Goal: Information Seeking & Learning: Find specific fact

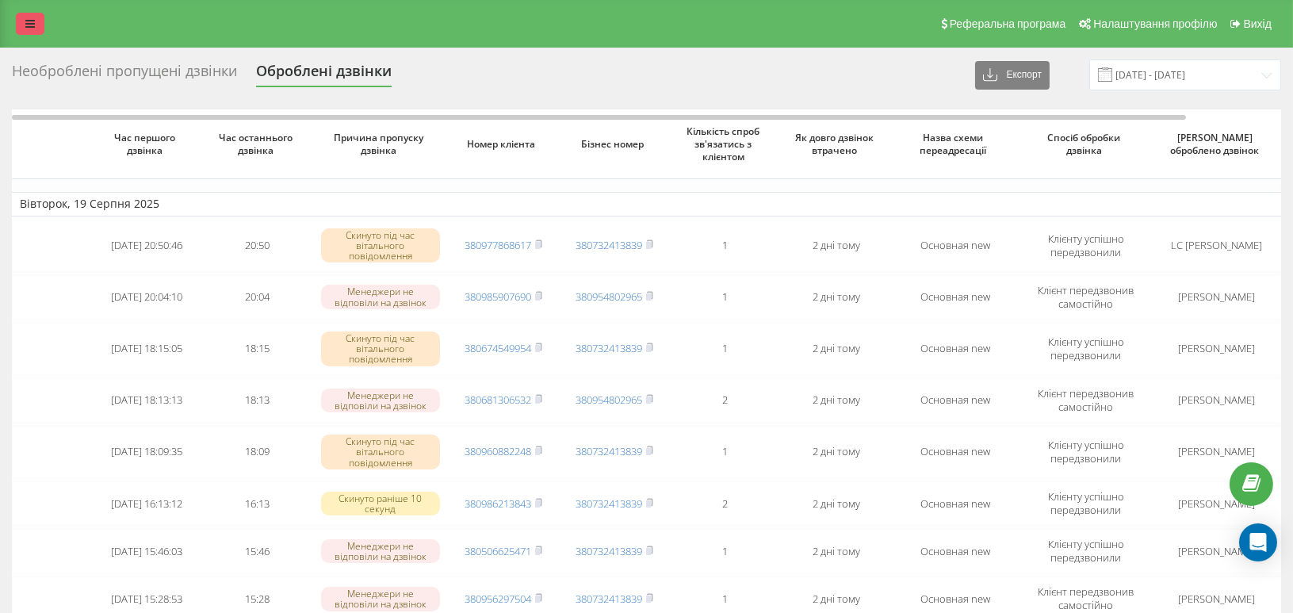
click at [21, 25] on link at bounding box center [30, 24] width 29 height 22
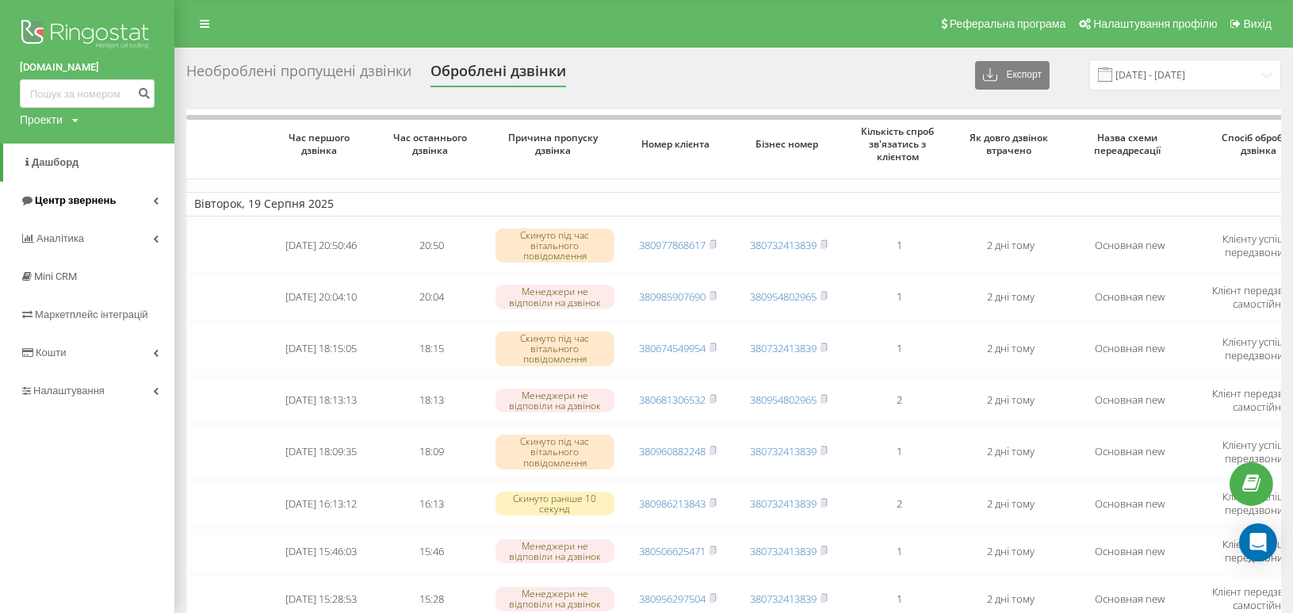
click at [62, 198] on span "Центр звернень" at bounding box center [75, 200] width 81 height 12
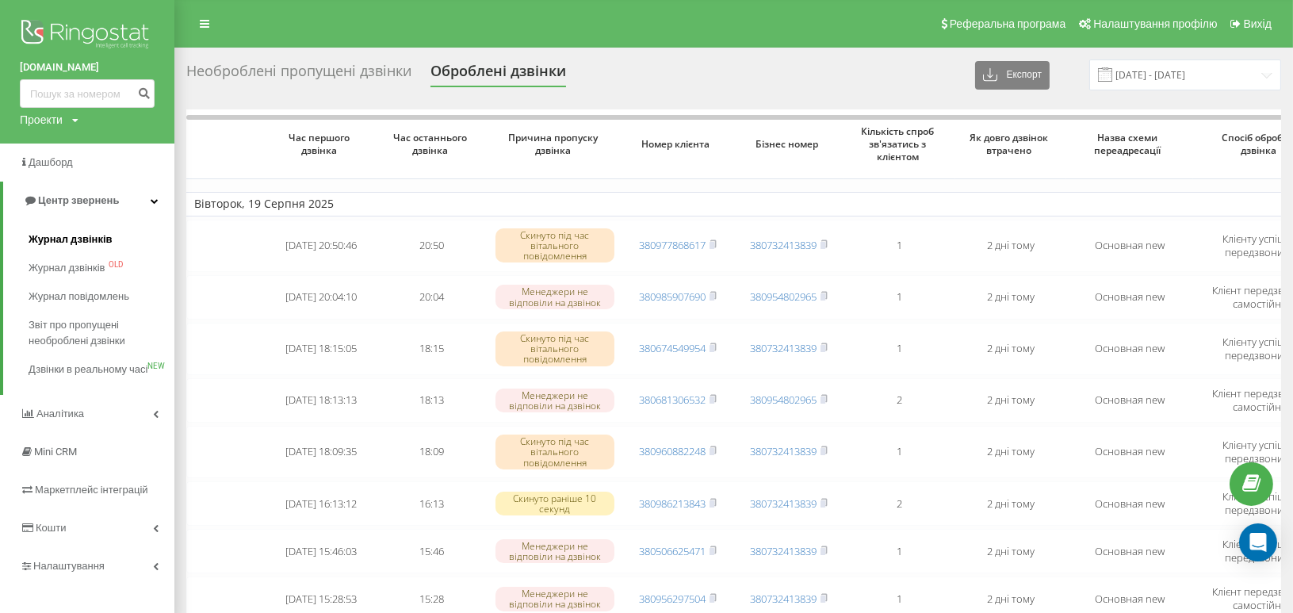
click at [90, 239] on span "Журнал дзвінків" at bounding box center [71, 240] width 84 height 16
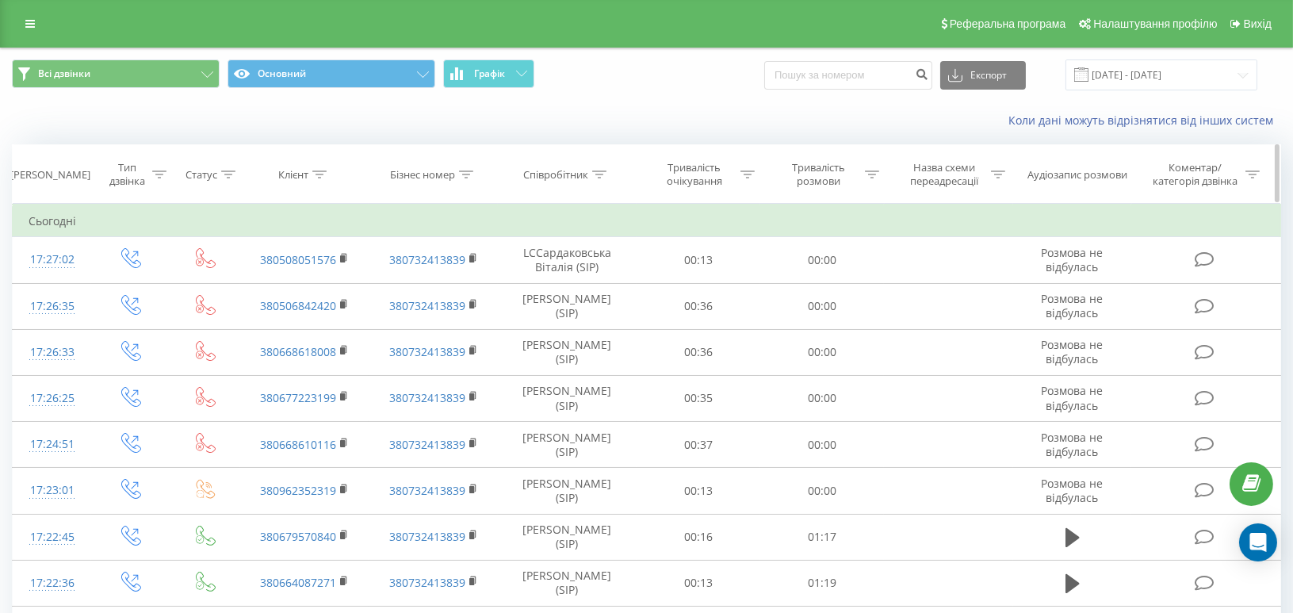
click at [322, 182] on th "Клієнт" at bounding box center [304, 174] width 129 height 59
click at [320, 174] on icon at bounding box center [319, 174] width 14 height 8
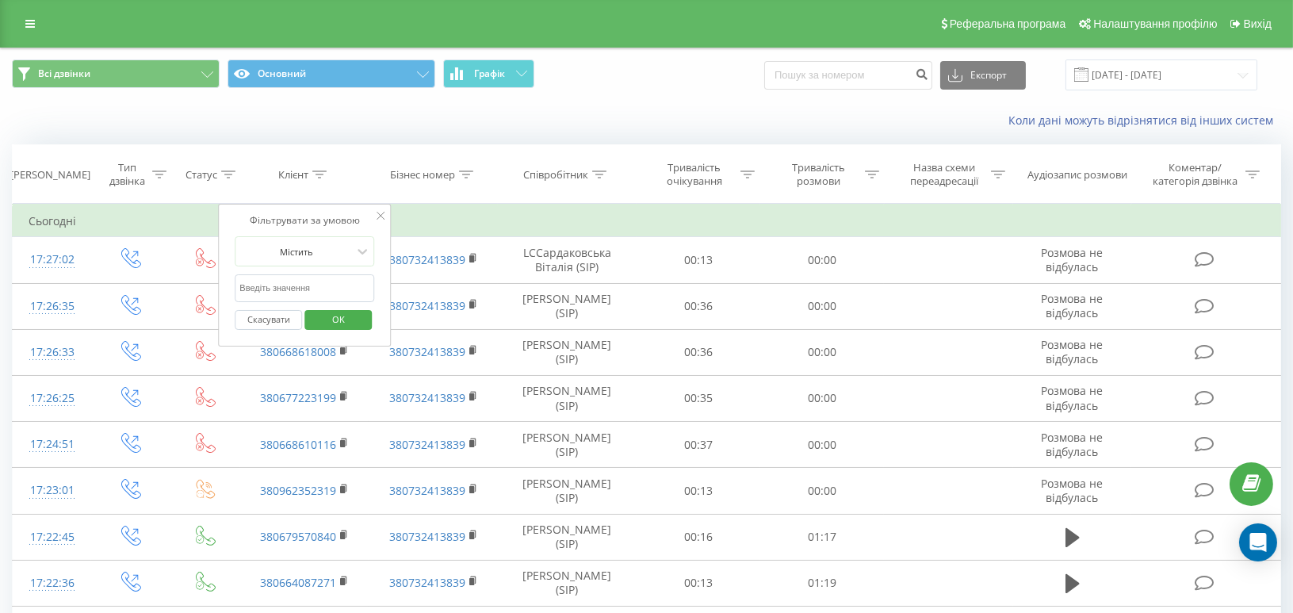
click at [293, 287] on input "text" at bounding box center [305, 288] width 140 height 28
paste input "0966183954"
click at [327, 316] on span "OK" at bounding box center [338, 319] width 44 height 25
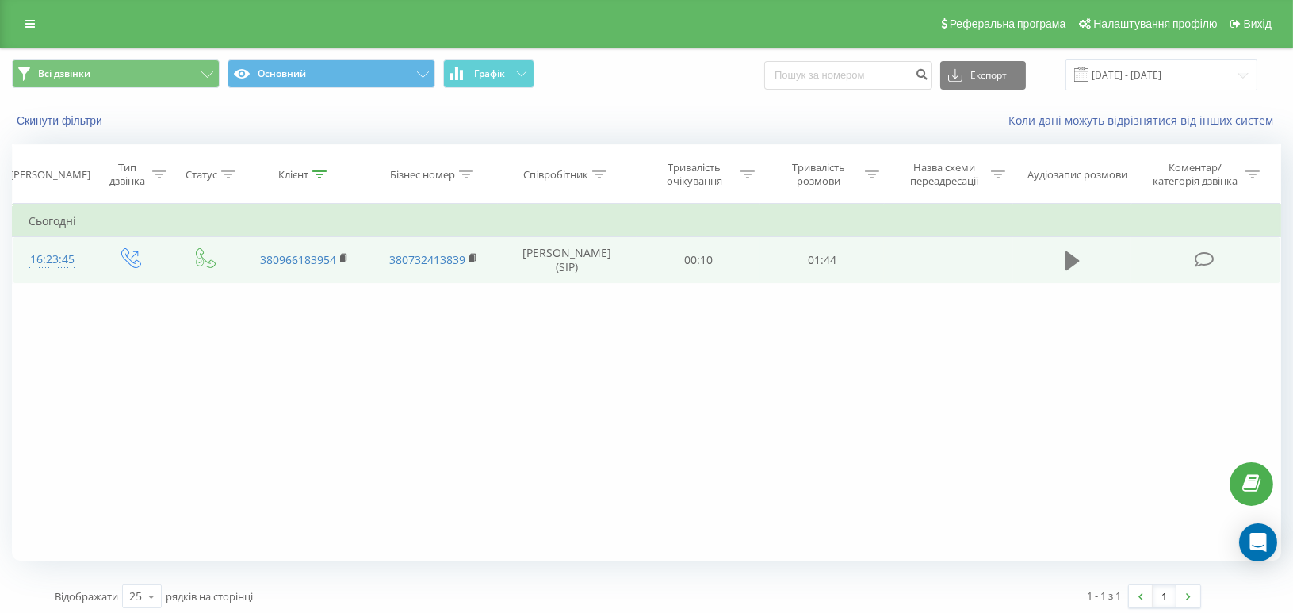
click at [1071, 258] on icon at bounding box center [1073, 260] width 14 height 19
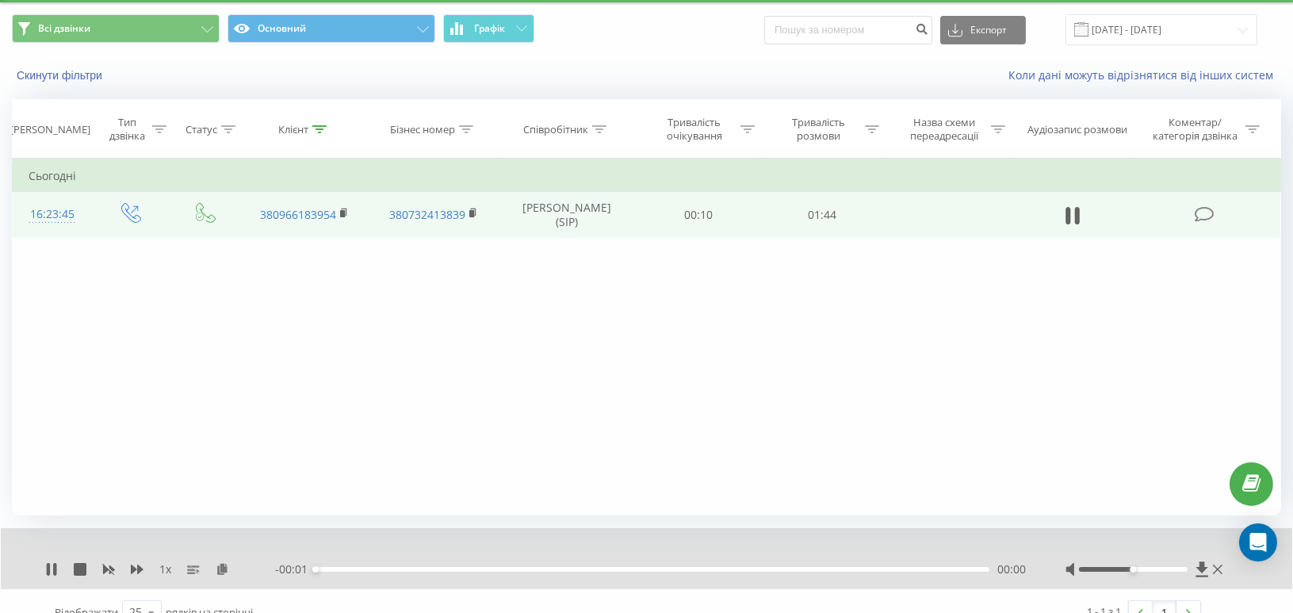
scroll to position [67, 0]
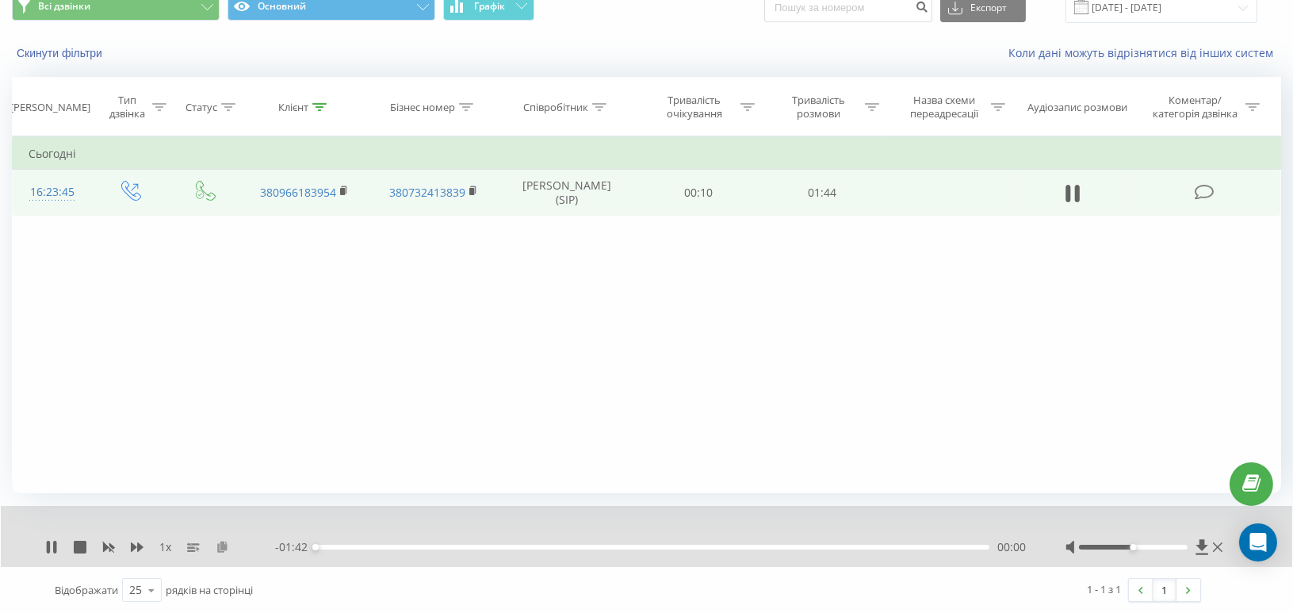
click at [224, 547] on icon at bounding box center [222, 546] width 13 height 11
click at [318, 106] on icon at bounding box center [319, 107] width 14 height 8
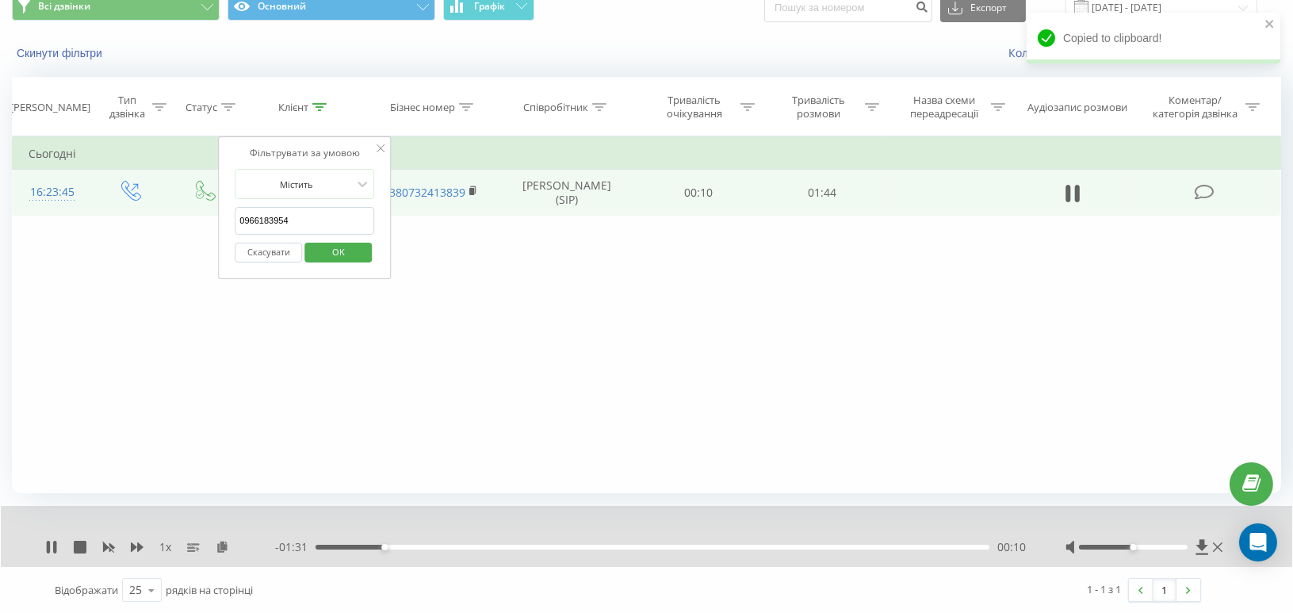
click at [264, 220] on input "0966183954" at bounding box center [305, 221] width 140 height 28
paste input "677730032"
click at [336, 251] on span "OK" at bounding box center [338, 251] width 44 height 25
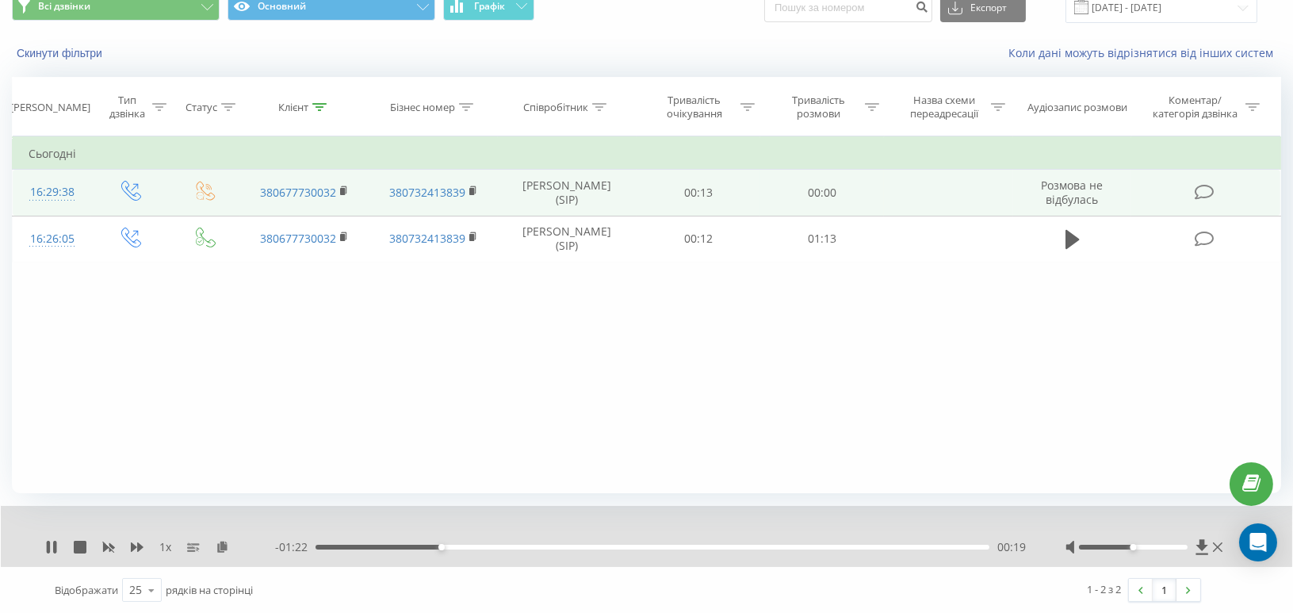
click at [78, 556] on div "1 x - 01:22 00:19 00:19" at bounding box center [647, 536] width 1292 height 61
click at [81, 545] on icon at bounding box center [80, 547] width 13 height 13
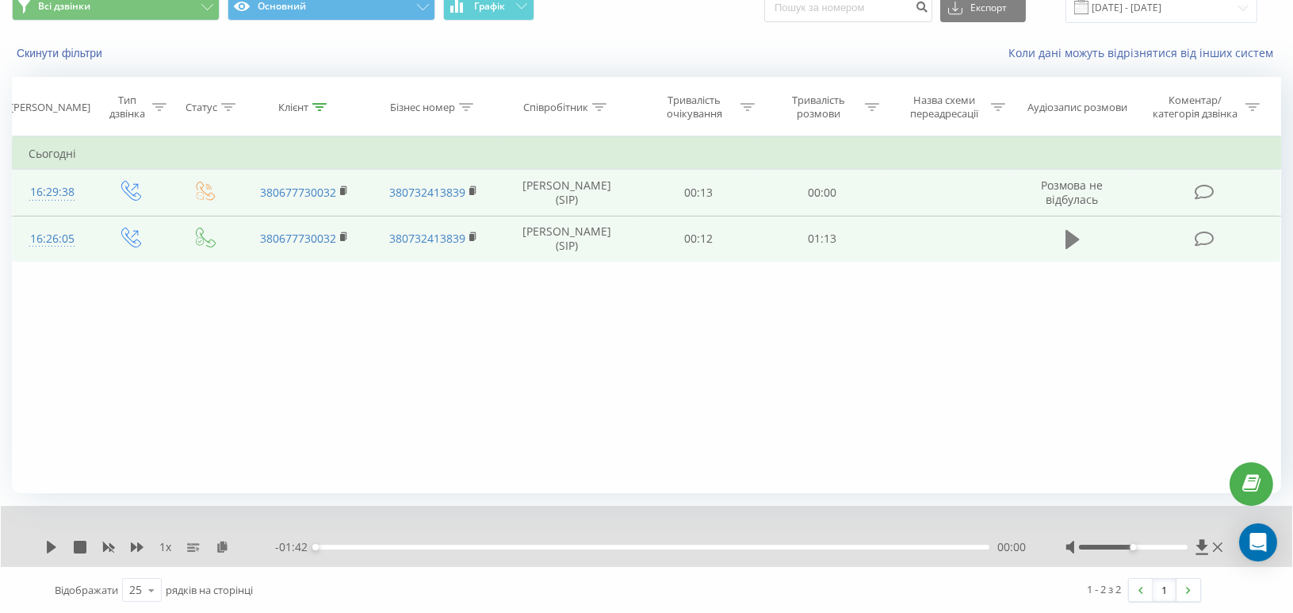
click at [1068, 236] on icon at bounding box center [1073, 239] width 14 height 19
click at [221, 550] on icon at bounding box center [222, 546] width 13 height 11
click at [322, 106] on icon at bounding box center [319, 107] width 14 height 8
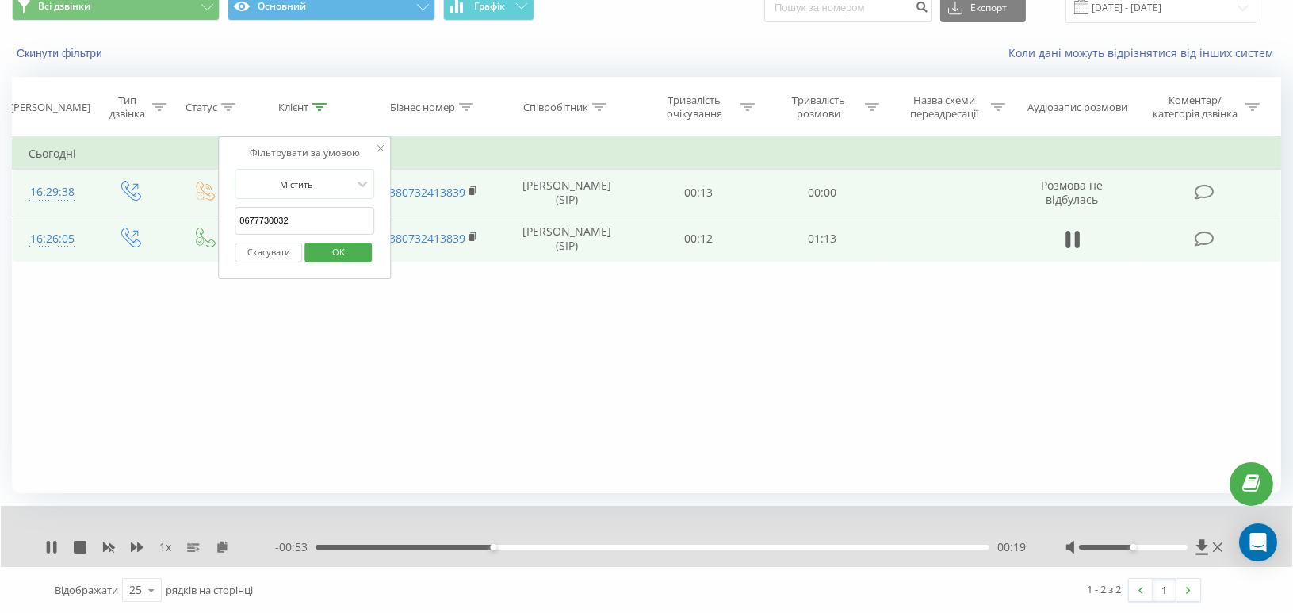
click at [262, 221] on input "0677730032" at bounding box center [305, 221] width 140 height 28
paste input "3404107"
click at [335, 249] on span "OK" at bounding box center [338, 251] width 44 height 25
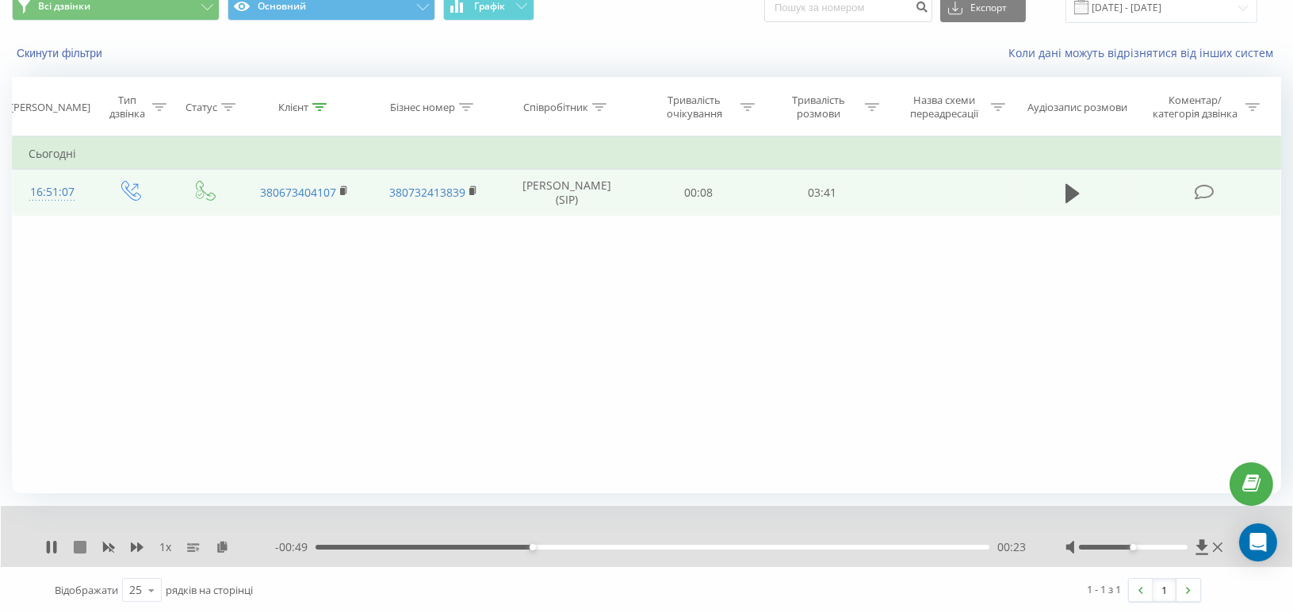
click at [79, 548] on icon at bounding box center [80, 547] width 13 height 13
click at [1073, 192] on icon at bounding box center [1073, 193] width 14 height 19
click at [219, 550] on icon at bounding box center [222, 546] width 13 height 11
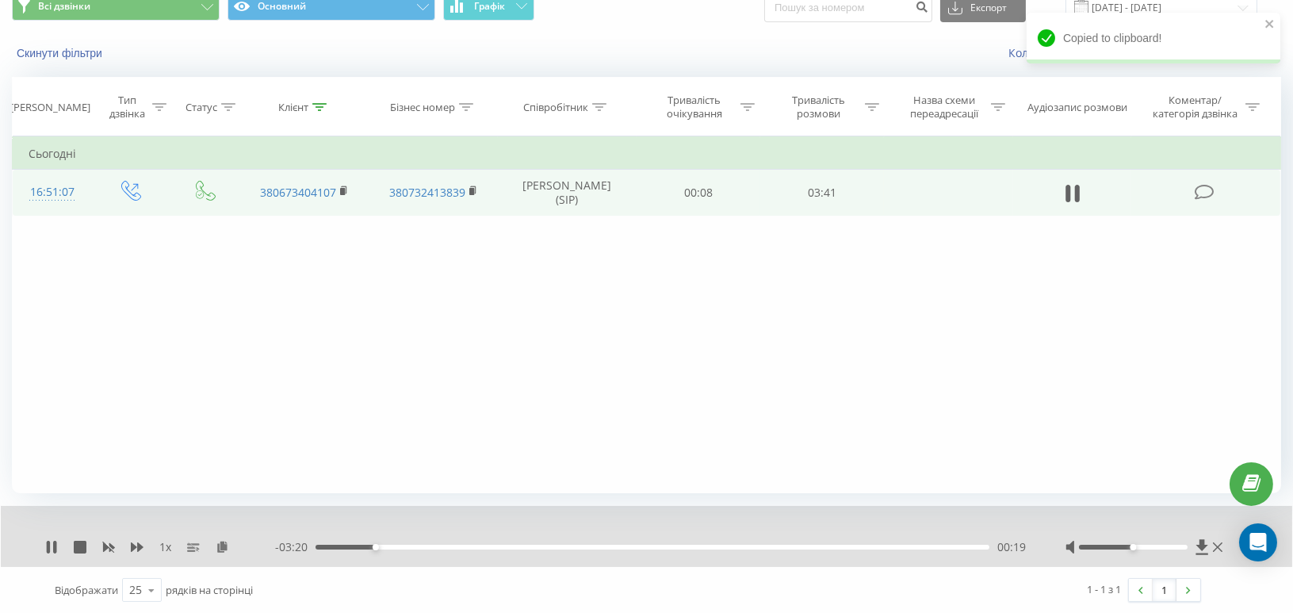
click at [88, 549] on div "1 x" at bounding box center [160, 547] width 230 height 16
click at [75, 541] on icon at bounding box center [80, 547] width 13 height 13
click at [321, 107] on icon at bounding box center [319, 107] width 14 height 8
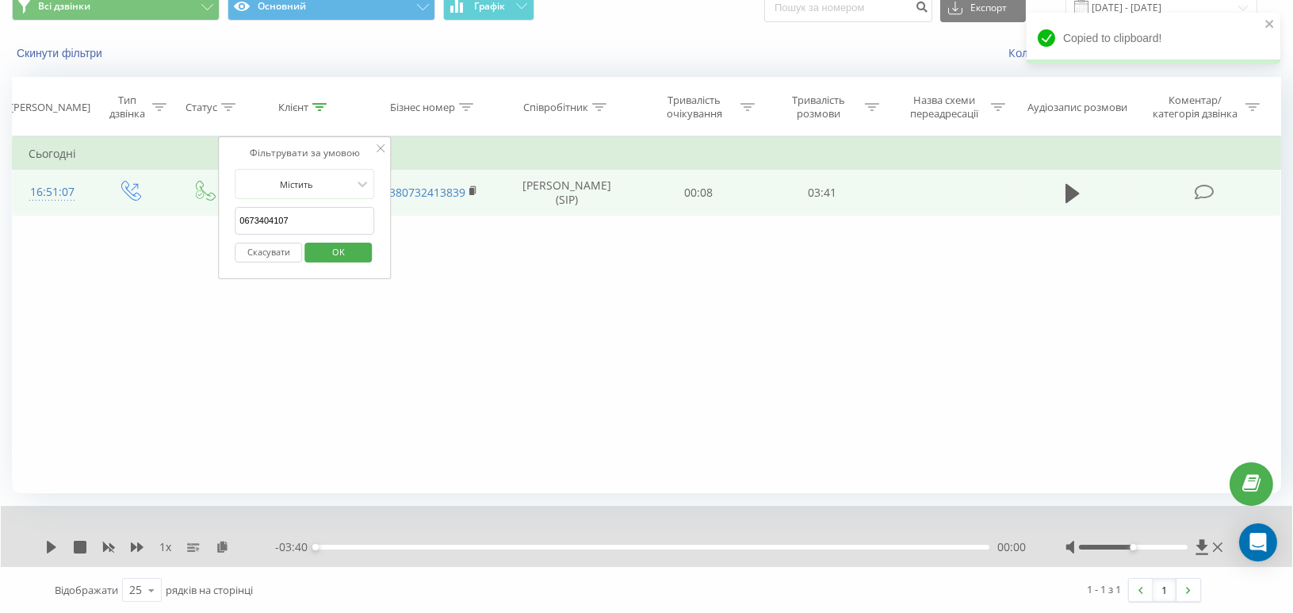
click at [259, 214] on input "0673404107" at bounding box center [305, 221] width 140 height 28
paste input "509888484"
click at [335, 250] on span "OK" at bounding box center [338, 251] width 44 height 25
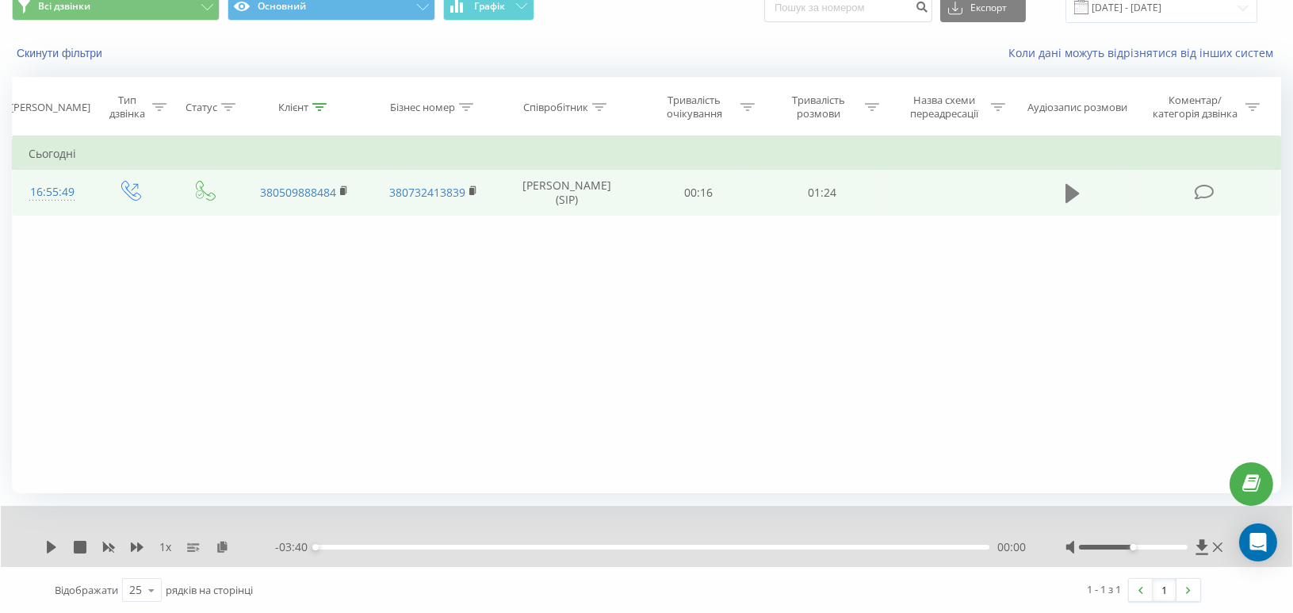
click at [1074, 193] on icon at bounding box center [1073, 193] width 14 height 19
click at [221, 548] on icon at bounding box center [222, 546] width 13 height 11
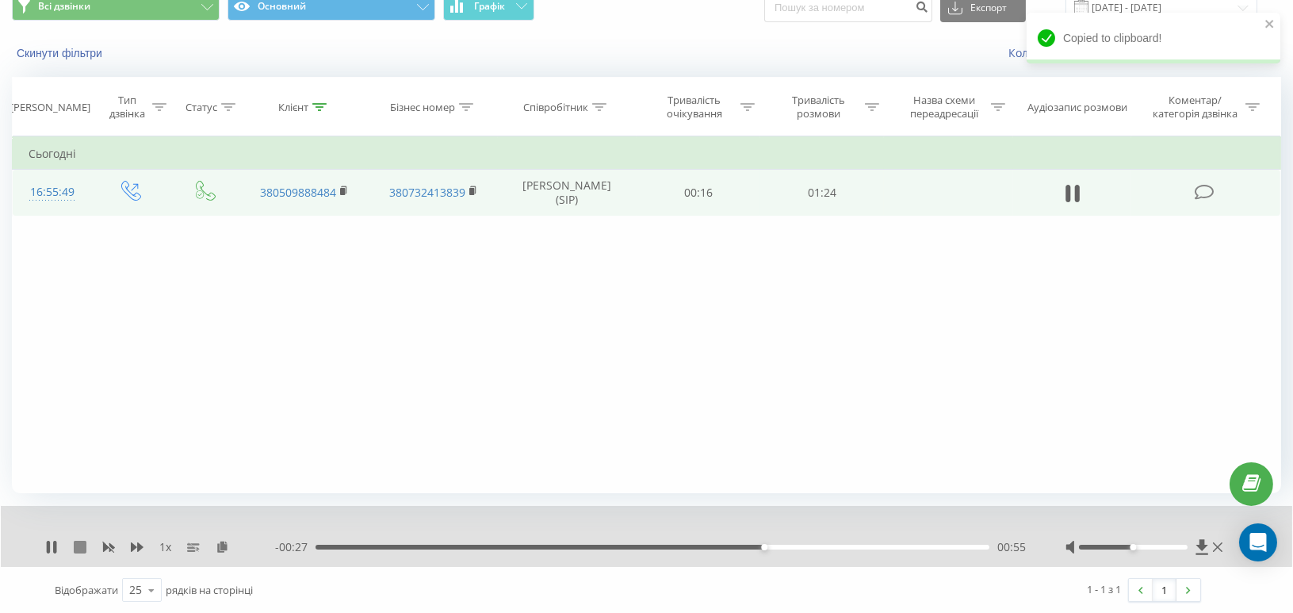
click at [79, 547] on icon at bounding box center [80, 547] width 13 height 13
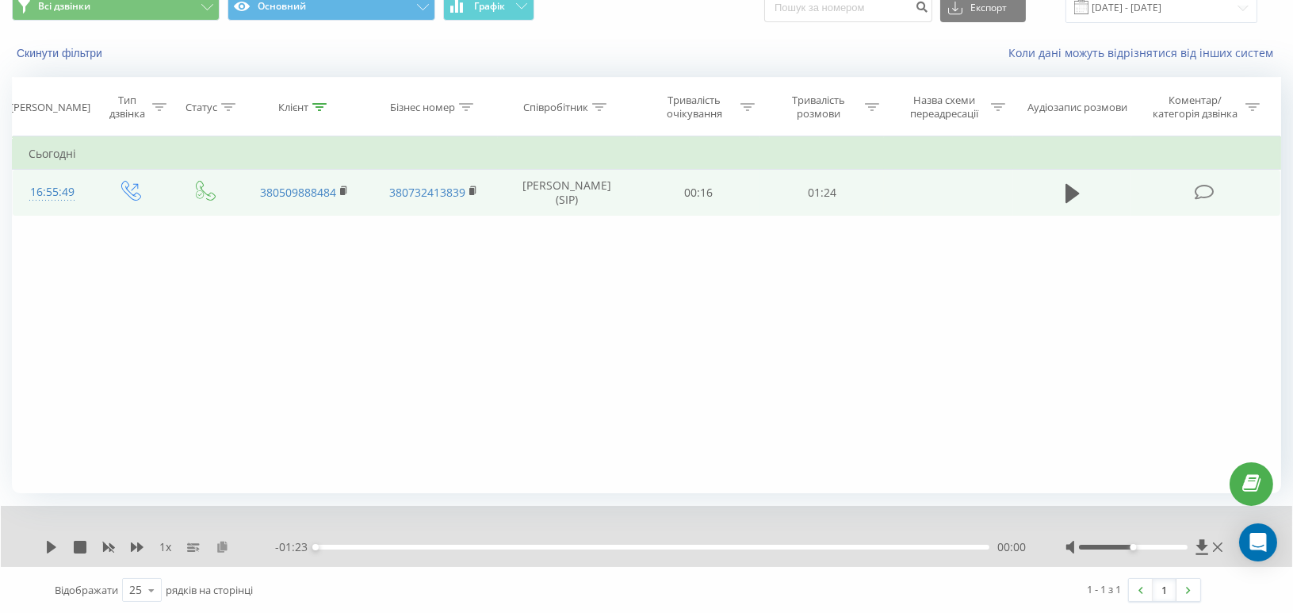
click at [218, 546] on icon at bounding box center [222, 546] width 13 height 11
click at [324, 113] on div at bounding box center [319, 107] width 14 height 13
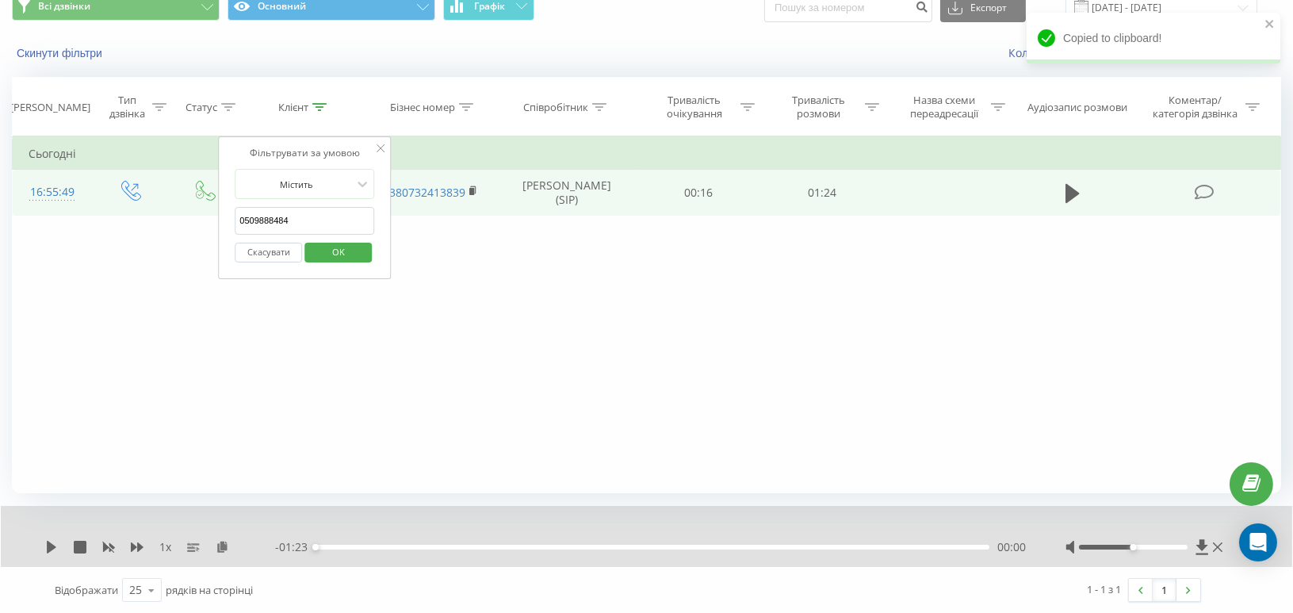
click at [274, 224] on input "0509888484" at bounding box center [305, 221] width 140 height 28
paste input "66365577"
click at [335, 257] on span "OK" at bounding box center [338, 251] width 44 height 25
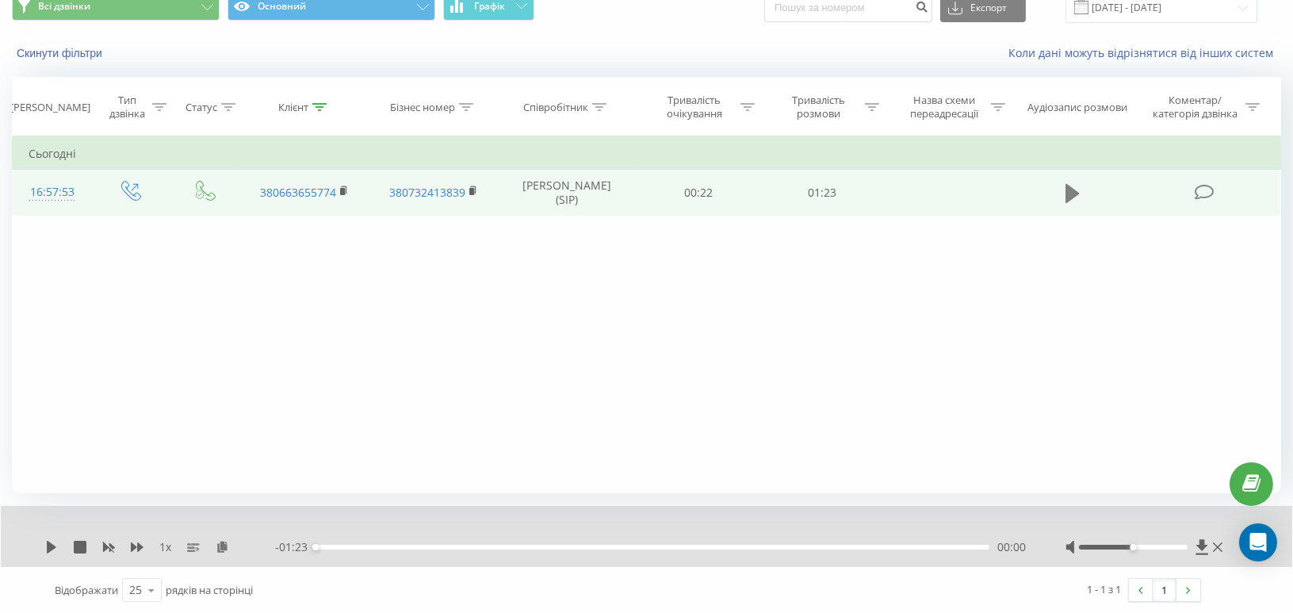
click at [1074, 192] on icon at bounding box center [1073, 193] width 14 height 19
click at [220, 547] on icon at bounding box center [222, 546] width 13 height 11
click at [75, 553] on icon at bounding box center [80, 547] width 13 height 13
click at [322, 107] on icon at bounding box center [319, 107] width 14 height 8
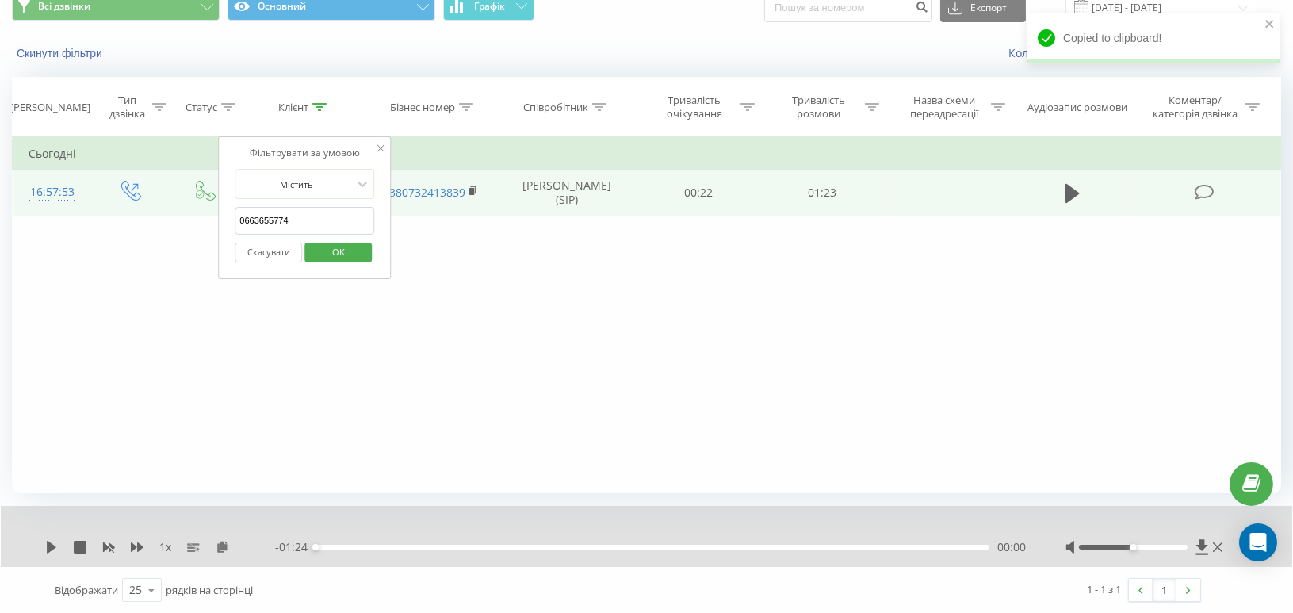
click at [254, 219] on input "0663655774" at bounding box center [305, 221] width 140 height 28
paste input "87853613"
click at [329, 243] on span "OK" at bounding box center [338, 251] width 44 height 25
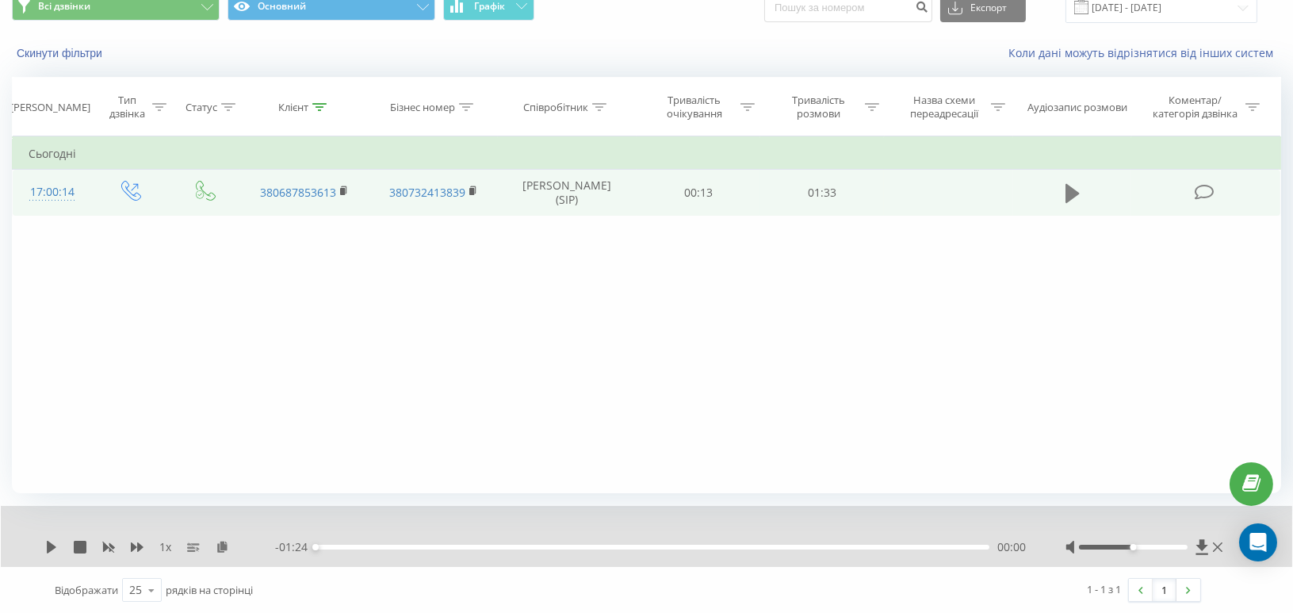
click at [1067, 196] on icon at bounding box center [1073, 193] width 14 height 19
click at [220, 548] on icon at bounding box center [222, 546] width 13 height 11
click at [324, 109] on icon at bounding box center [319, 107] width 14 height 8
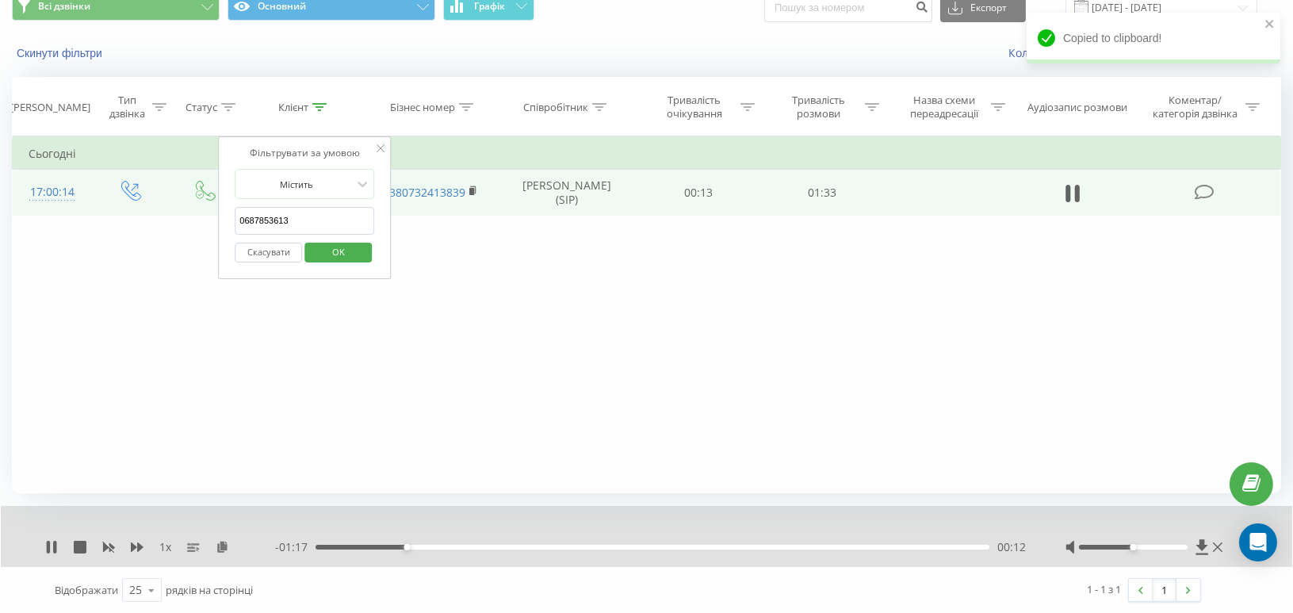
click at [266, 218] on input "0687853613" at bounding box center [305, 221] width 140 height 28
paste input "968393054"
click at [324, 251] on span "OK" at bounding box center [338, 251] width 44 height 25
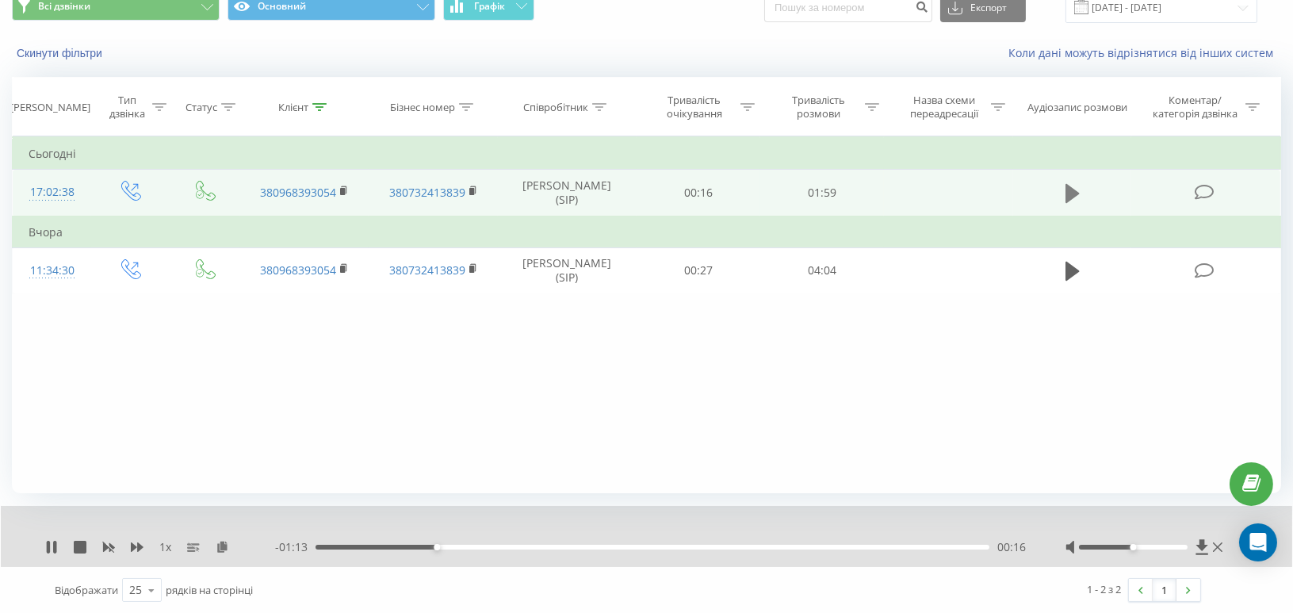
click at [1069, 190] on icon at bounding box center [1073, 193] width 14 height 19
click at [220, 543] on icon at bounding box center [222, 546] width 13 height 11
click at [316, 105] on icon at bounding box center [319, 107] width 14 height 8
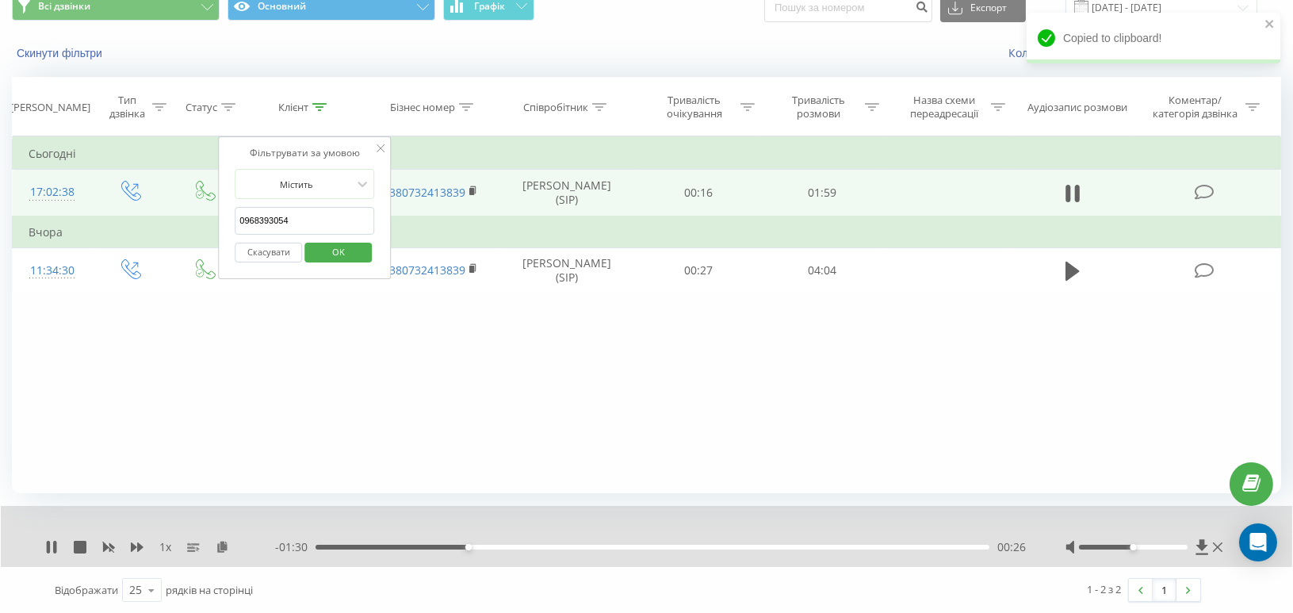
click at [269, 220] on input "0968393054" at bounding box center [305, 221] width 140 height 28
paste input "664243107"
click at [341, 259] on span "OK" at bounding box center [338, 251] width 44 height 25
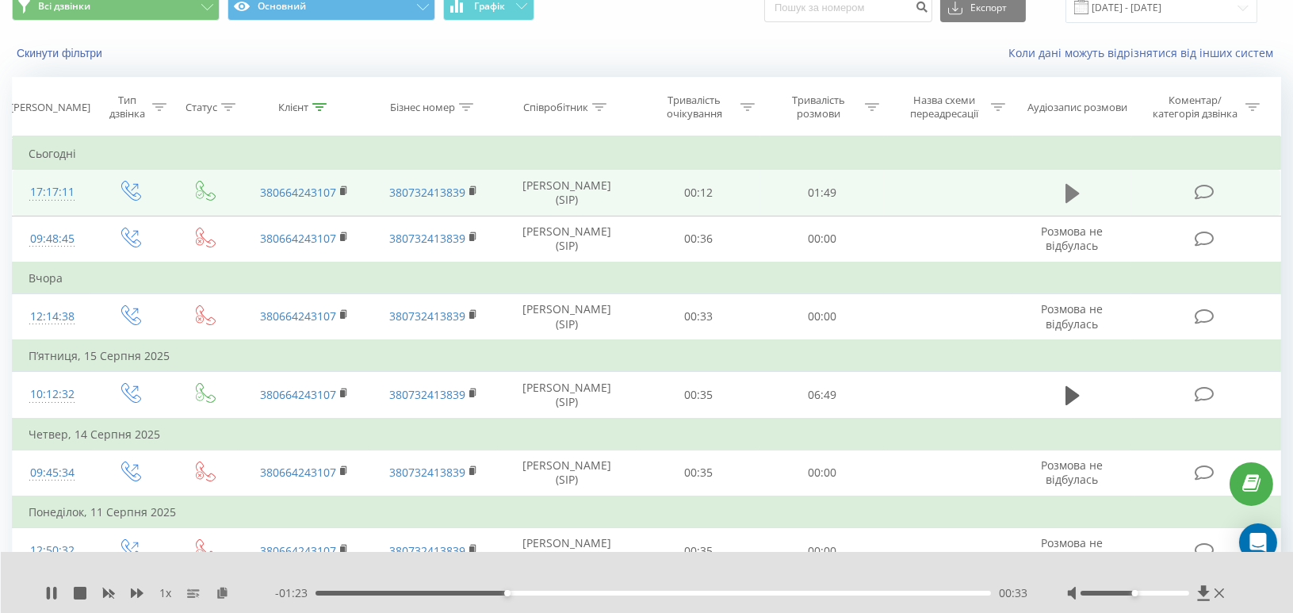
click at [1070, 194] on icon at bounding box center [1073, 193] width 14 height 19
click at [224, 596] on icon at bounding box center [222, 592] width 13 height 11
drag, startPoint x: 318, startPoint y: 104, endPoint x: 311, endPoint y: 130, distance: 27.1
click at [319, 104] on icon at bounding box center [319, 107] width 14 height 8
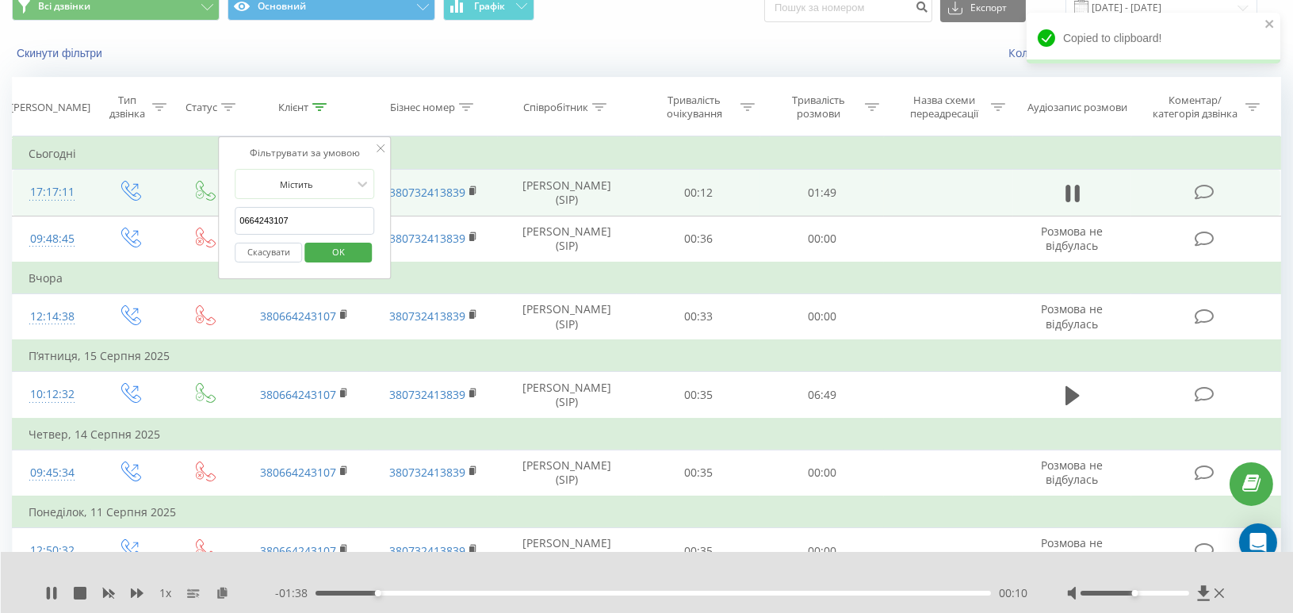
click at [271, 220] on input "0664243107" at bounding box center [305, 221] width 140 height 28
paste input "087271"
click at [326, 246] on span "OK" at bounding box center [338, 251] width 44 height 25
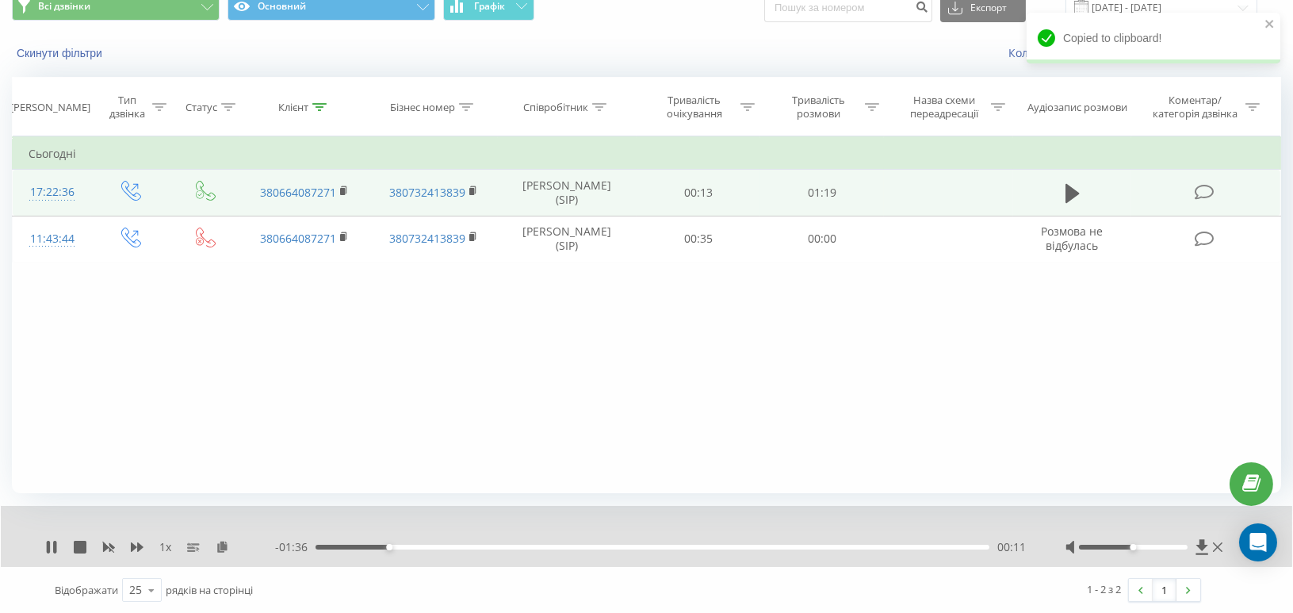
scroll to position [6, 0]
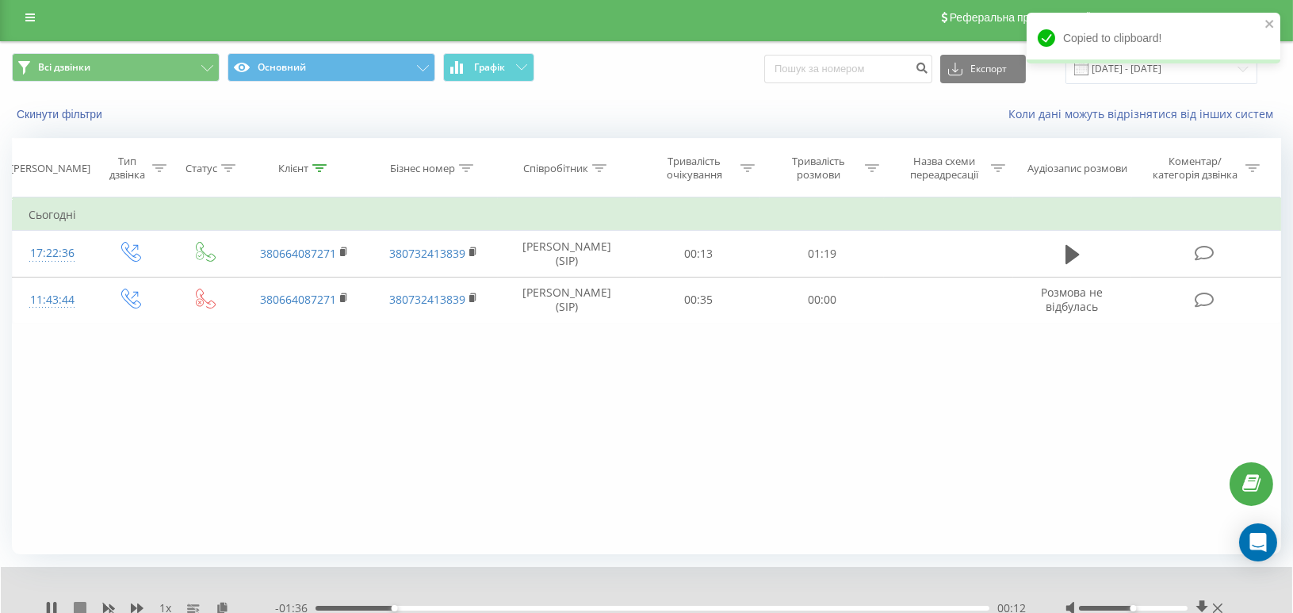
click at [76, 607] on icon at bounding box center [80, 608] width 13 height 13
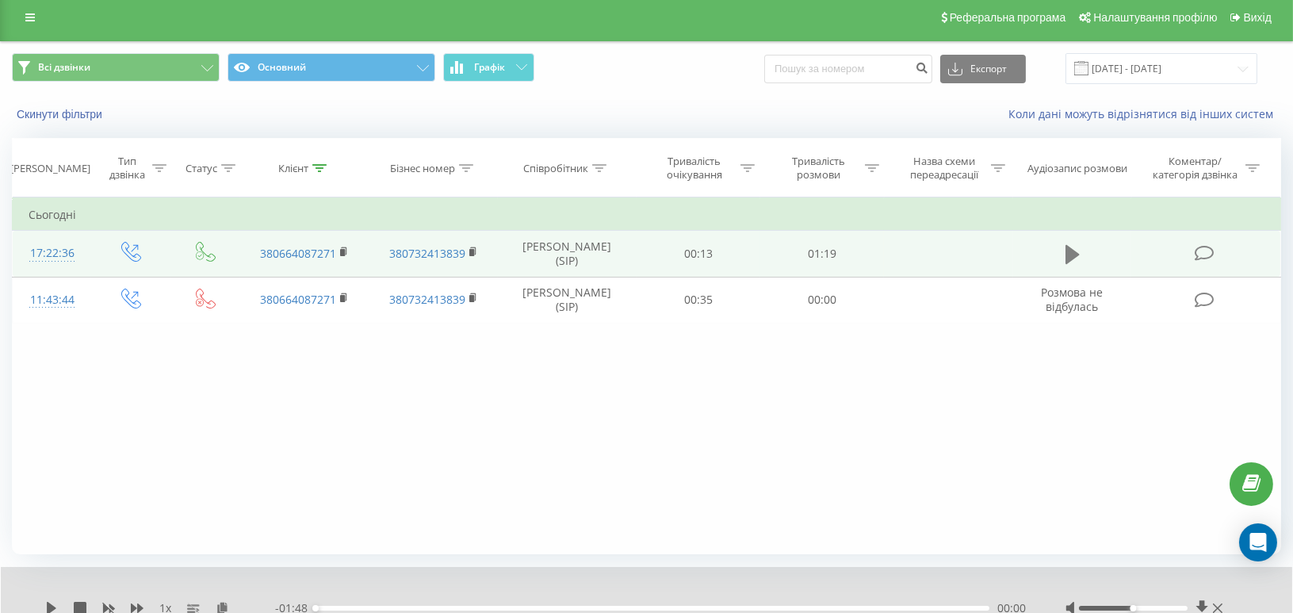
click at [1071, 249] on icon at bounding box center [1073, 254] width 14 height 19
click at [220, 609] on icon at bounding box center [222, 607] width 13 height 11
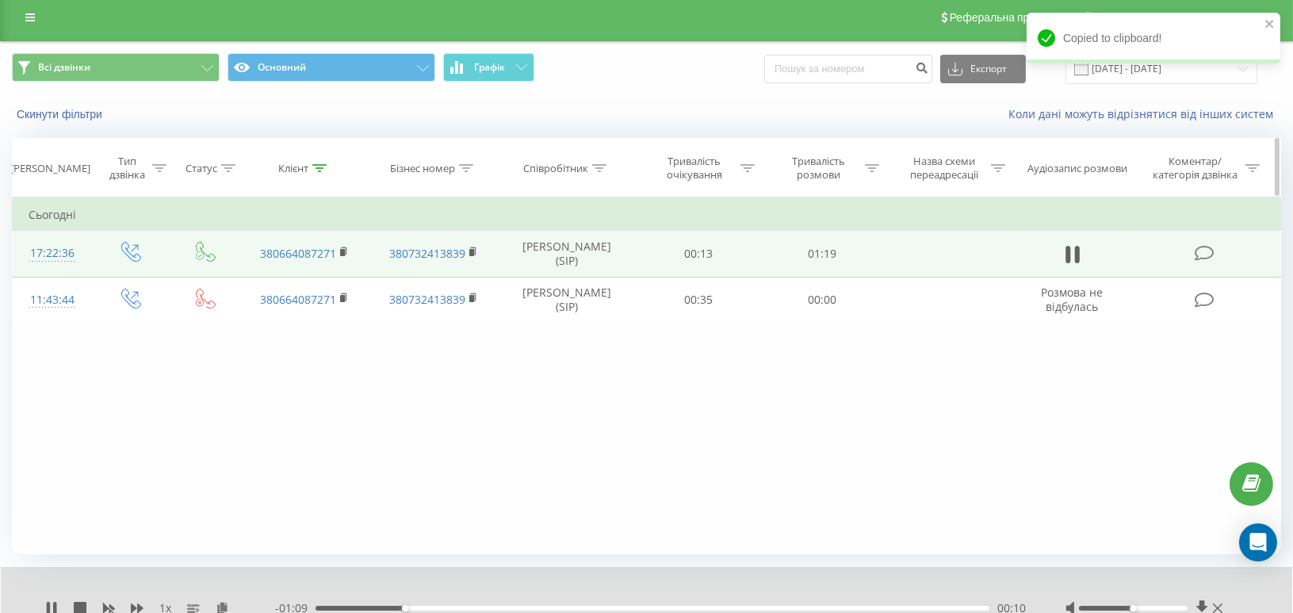
click at [316, 169] on icon at bounding box center [319, 168] width 14 height 8
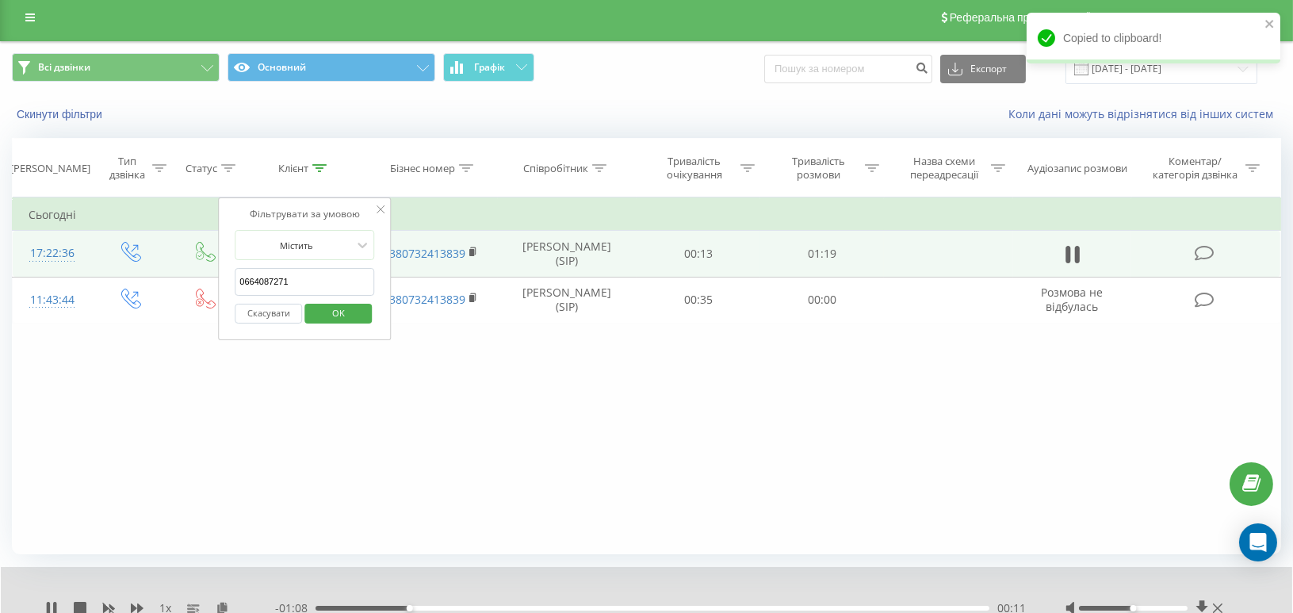
click at [259, 283] on input "0664087271" at bounding box center [305, 282] width 140 height 28
paste input "76002108"
type input "0676002108"
click at [335, 315] on span "OK" at bounding box center [338, 313] width 44 height 25
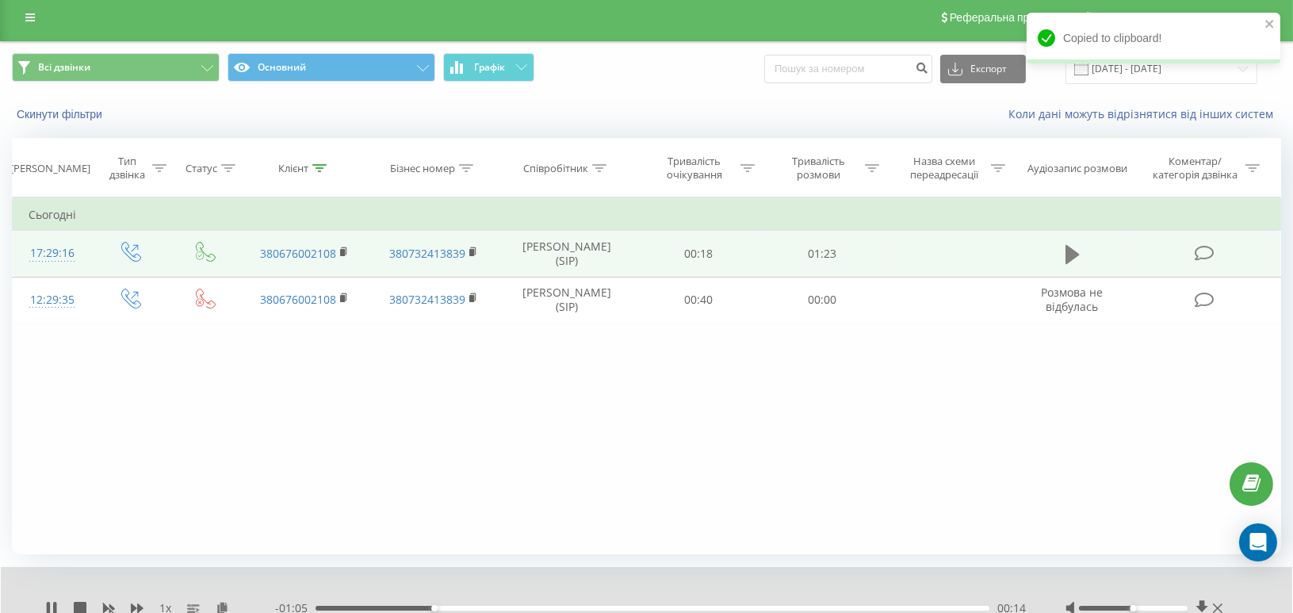
click at [1067, 251] on icon at bounding box center [1073, 254] width 14 height 19
click at [222, 607] on icon at bounding box center [222, 607] width 13 height 11
click at [322, 169] on icon at bounding box center [319, 168] width 14 height 8
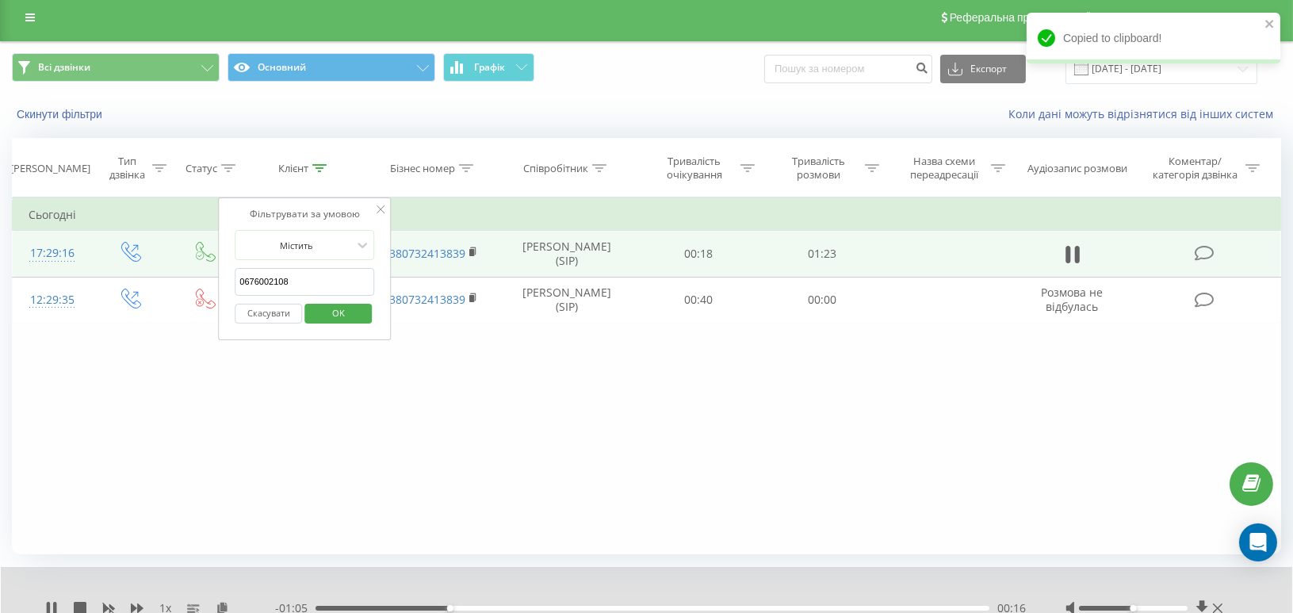
click at [274, 314] on button "Скасувати" at bounding box center [268, 314] width 67 height 20
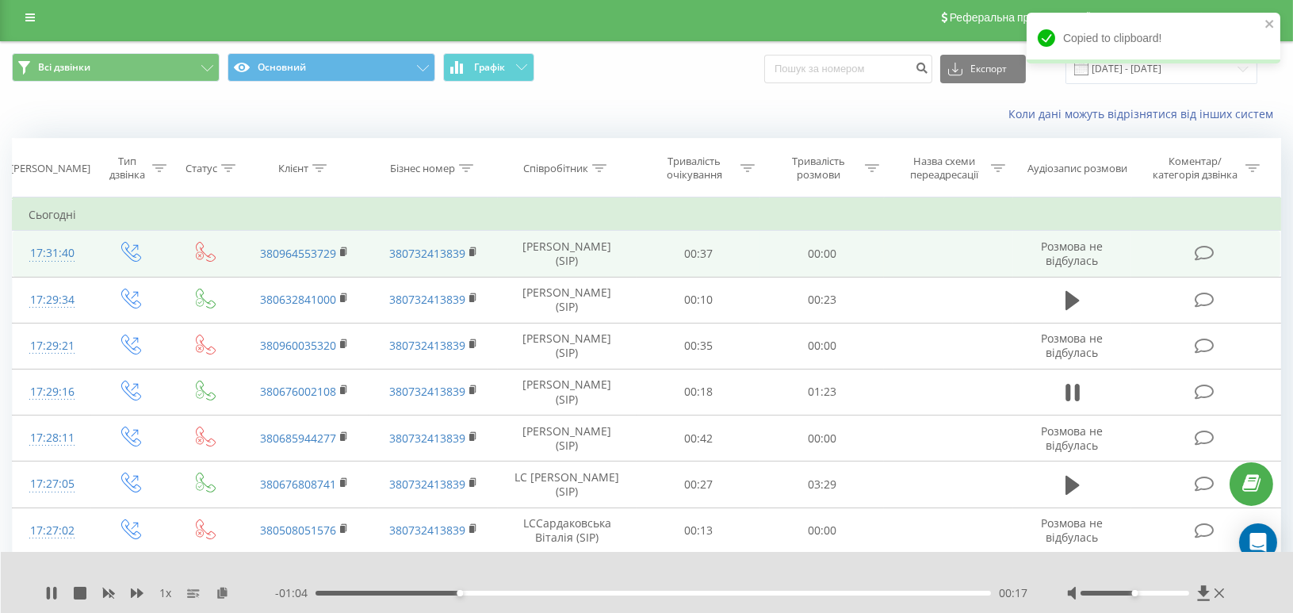
click at [75, 603] on div "1 x - 01:04 00:17 00:17" at bounding box center [647, 582] width 1293 height 61
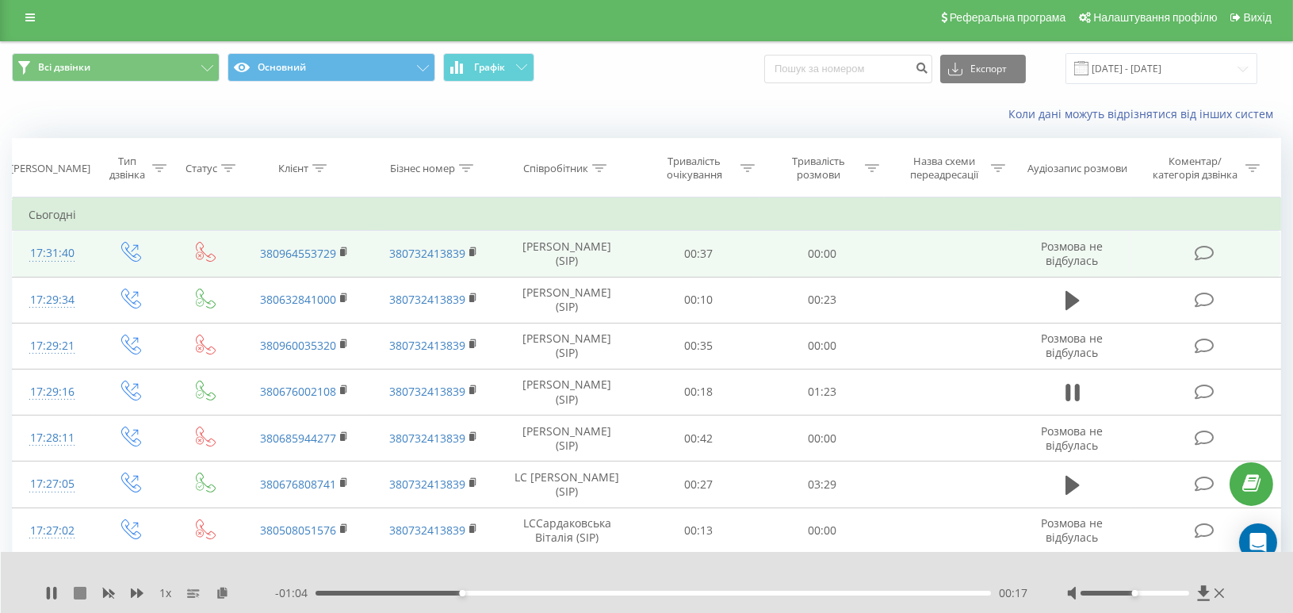
click at [79, 588] on icon at bounding box center [80, 593] width 13 height 13
